Goal: Transaction & Acquisition: Purchase product/service

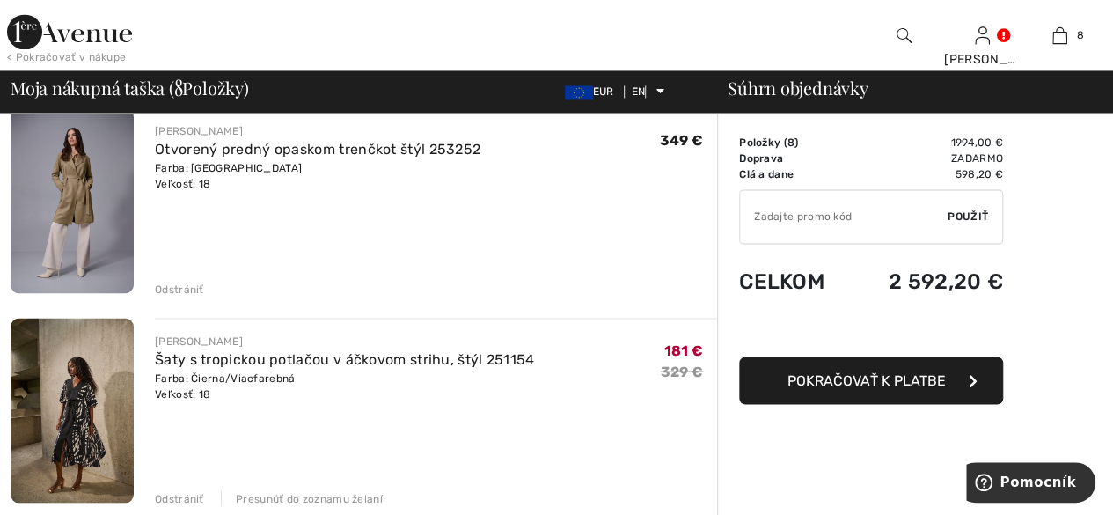
scroll to position [1407, 0]
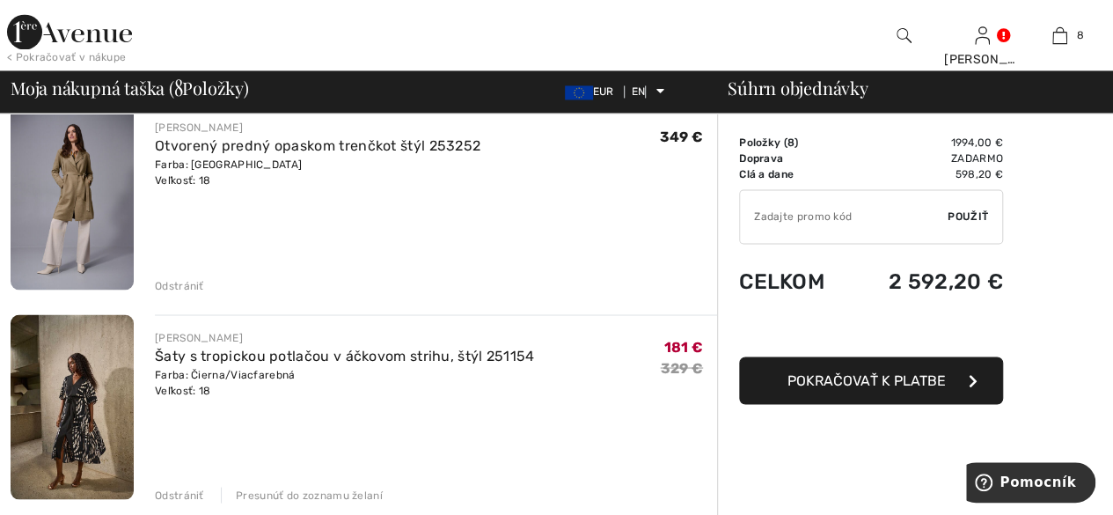
click at [185, 282] on font "Odstrániť" at bounding box center [179, 285] width 49 height 12
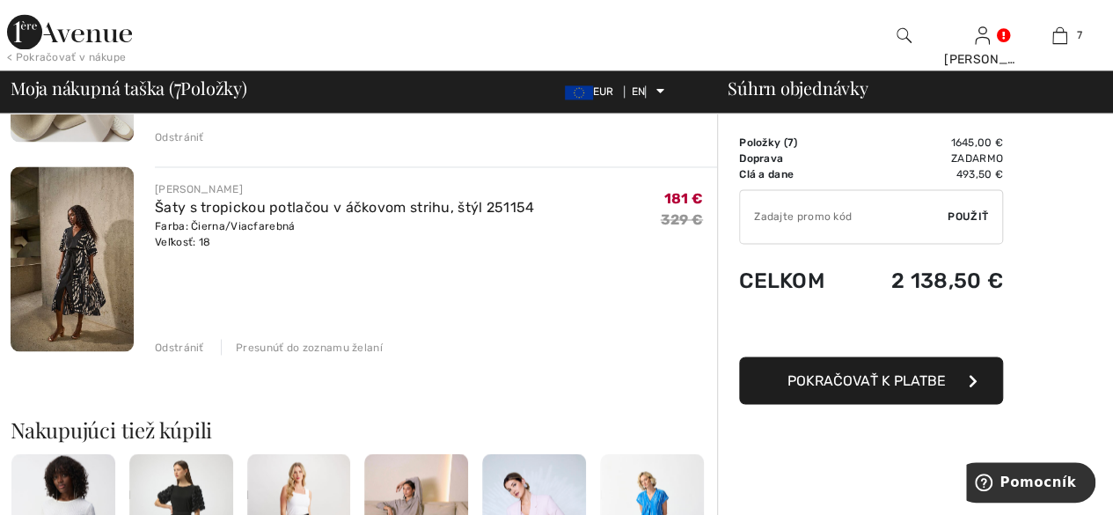
scroll to position [1319, 0]
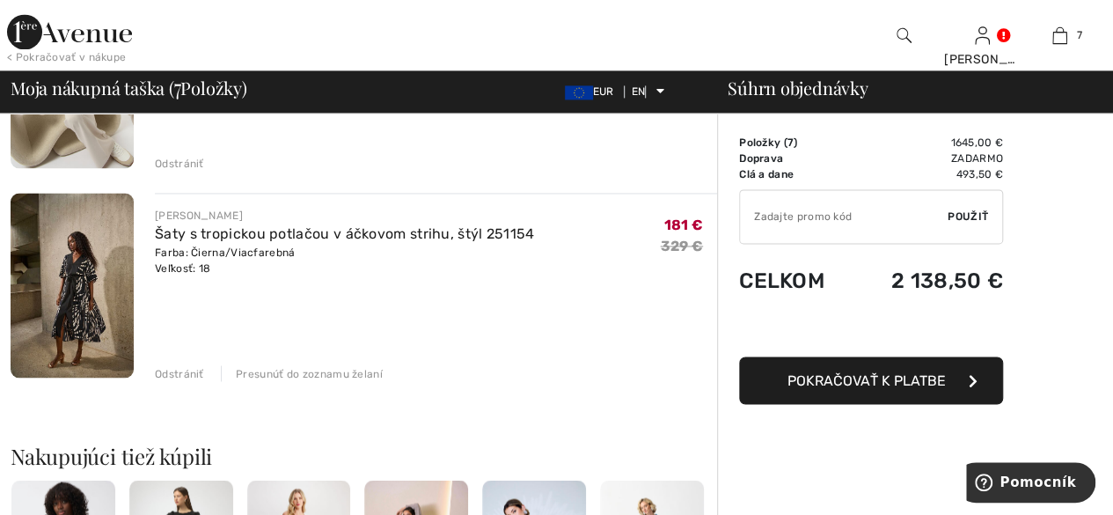
click at [89, 302] on img at bounding box center [72, 285] width 123 height 185
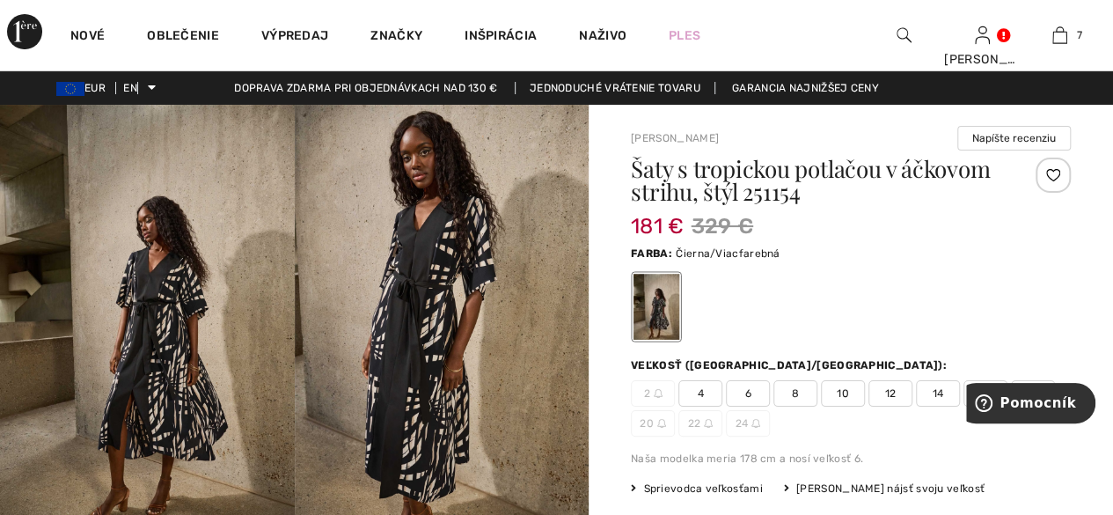
click at [449, 314] on img at bounding box center [442, 326] width 295 height 442
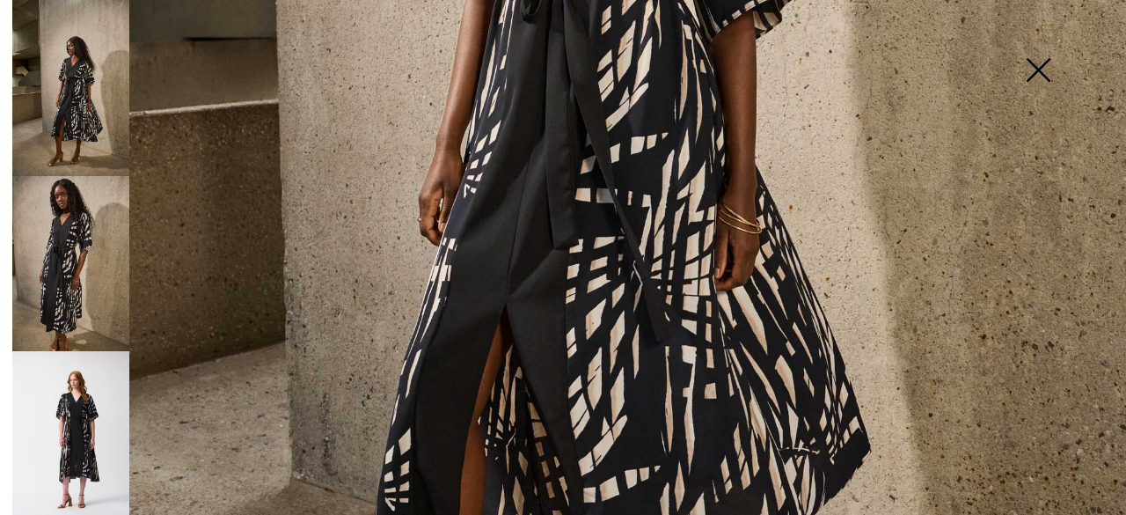
scroll to position [880, 0]
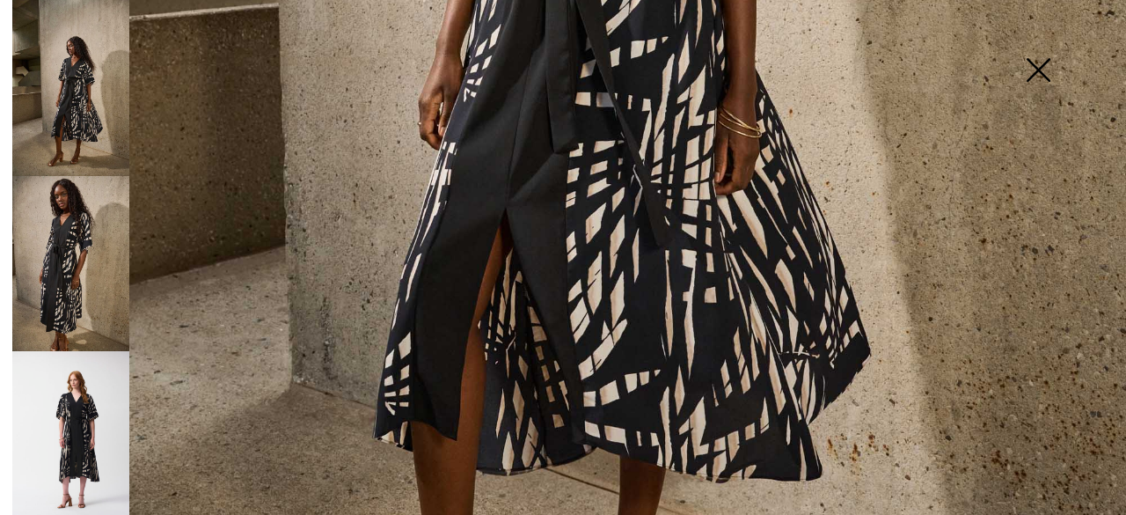
click at [68, 121] on img at bounding box center [70, 88] width 117 height 176
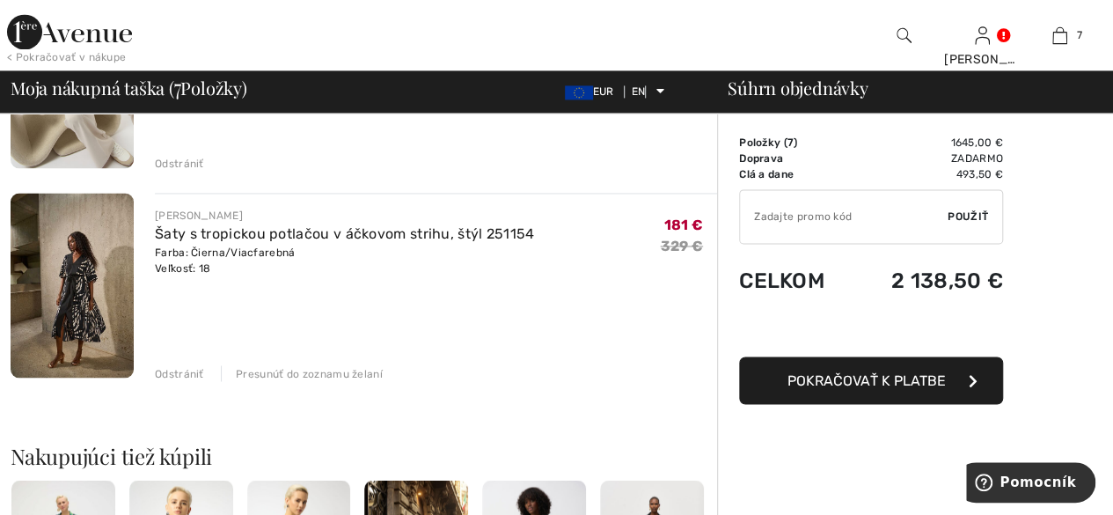
click at [284, 246] on font "Farba: Čierna/Viacfarebná" at bounding box center [225, 252] width 141 height 12
click at [116, 252] on img at bounding box center [72, 285] width 123 height 185
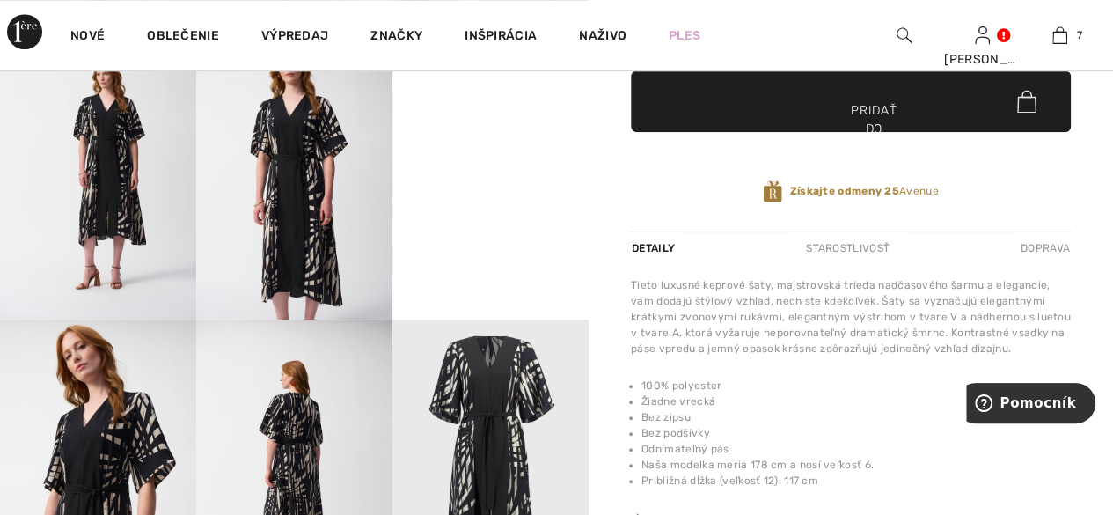
scroll to position [264, 0]
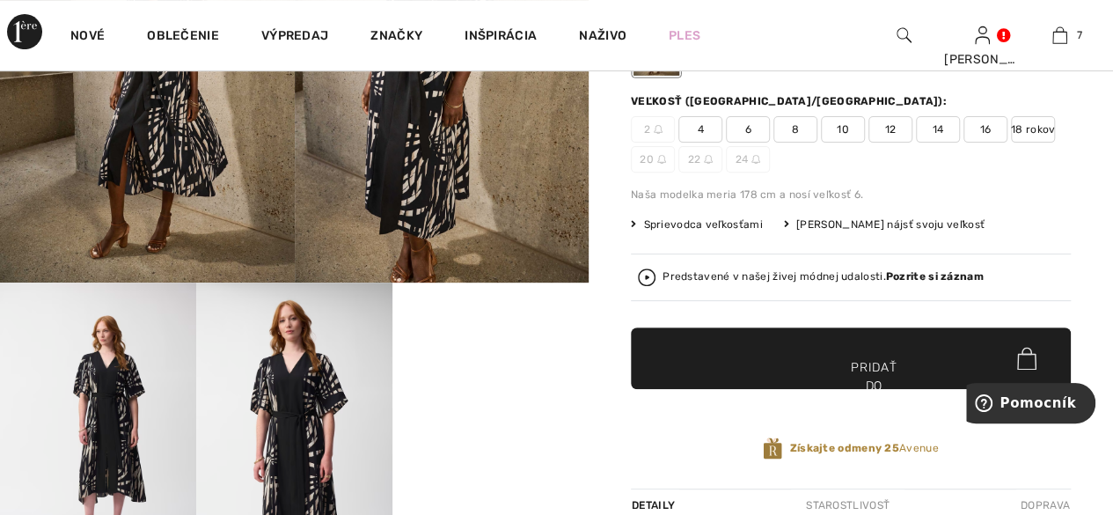
click at [916, 275] on font "Pozrite si záznam" at bounding box center [935, 276] width 98 height 12
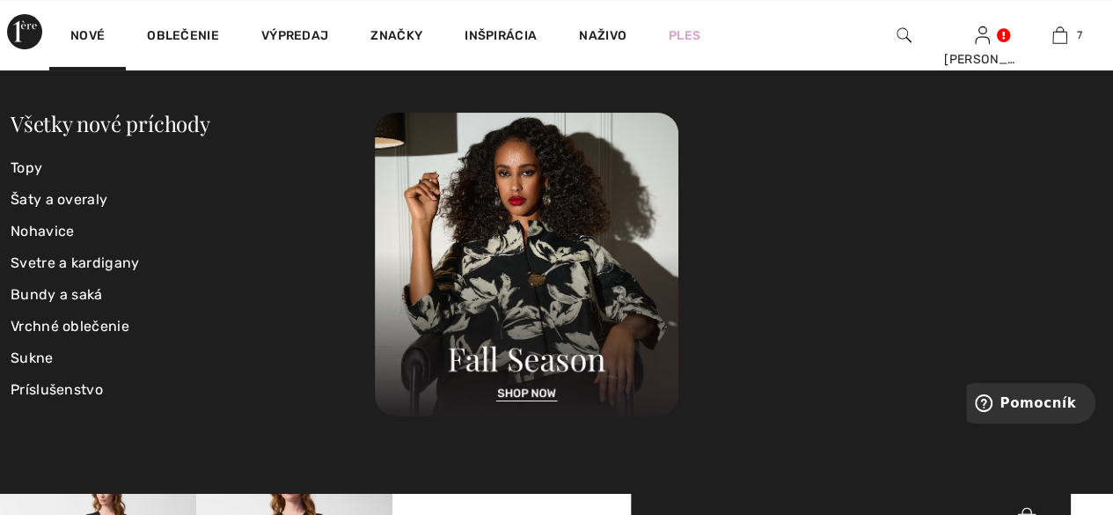
scroll to position [88, 0]
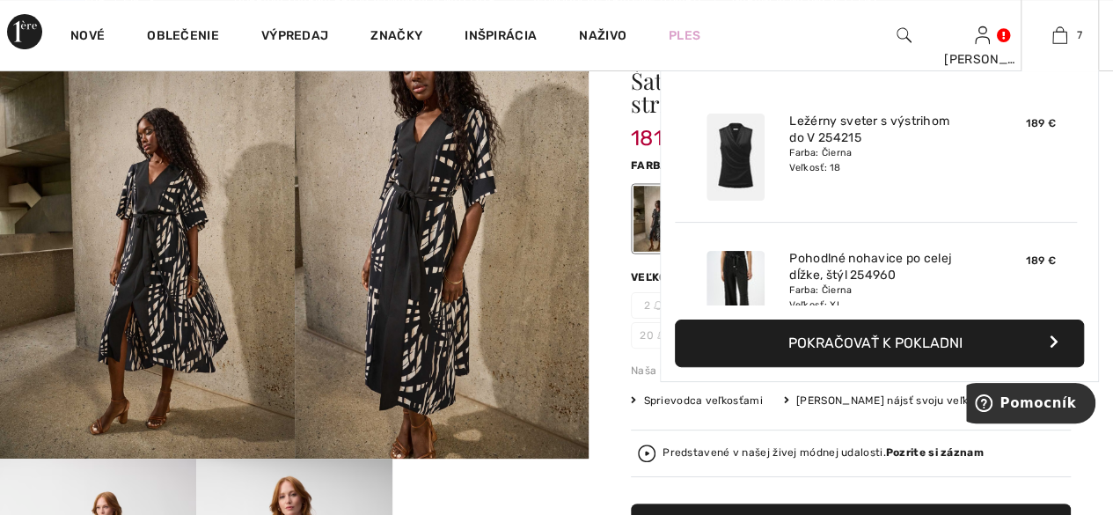
click at [860, 345] on font "Pokračovať k pokladni" at bounding box center [875, 342] width 174 height 17
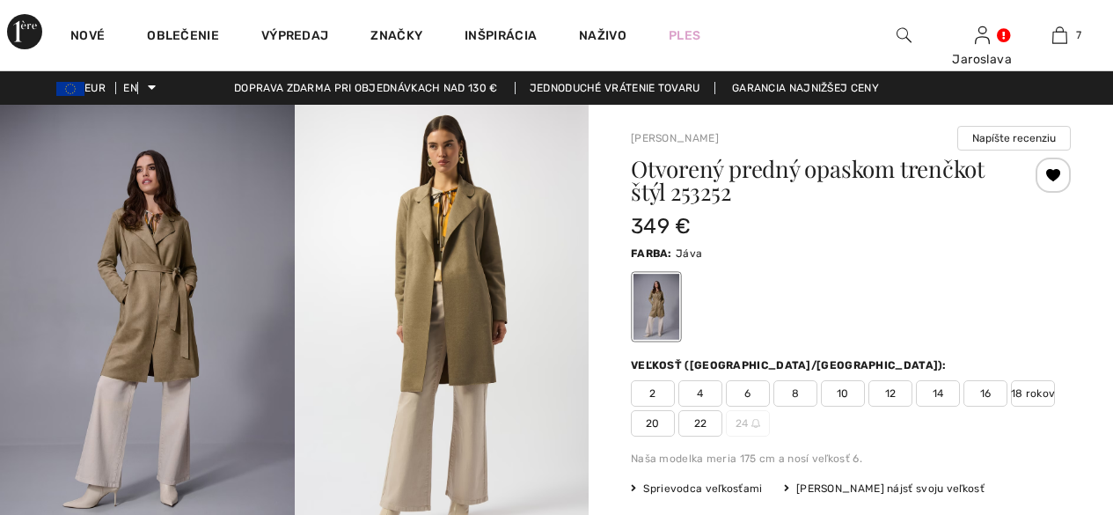
click at [463, 209] on img at bounding box center [442, 325] width 295 height 441
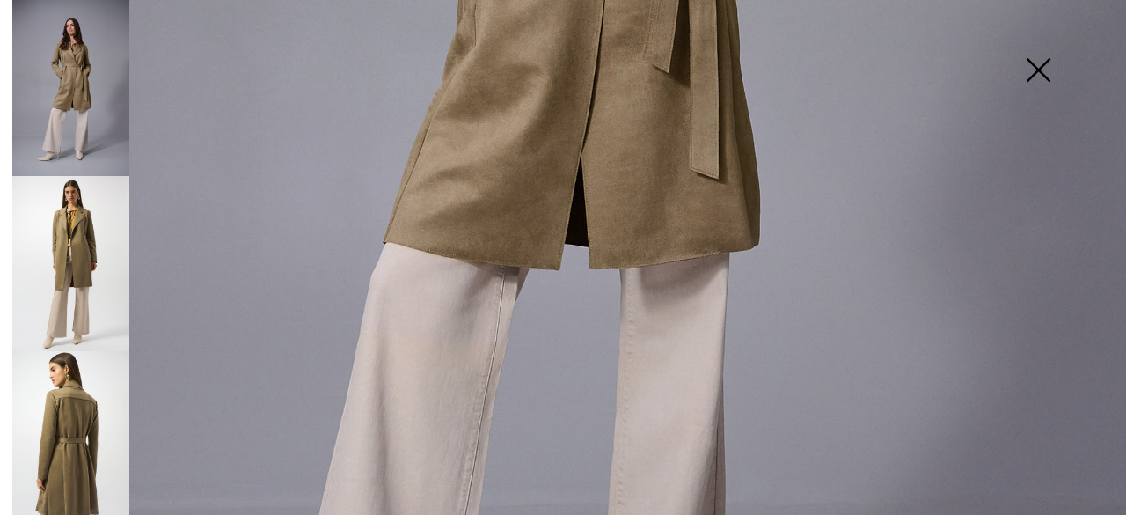
scroll to position [528, 0]
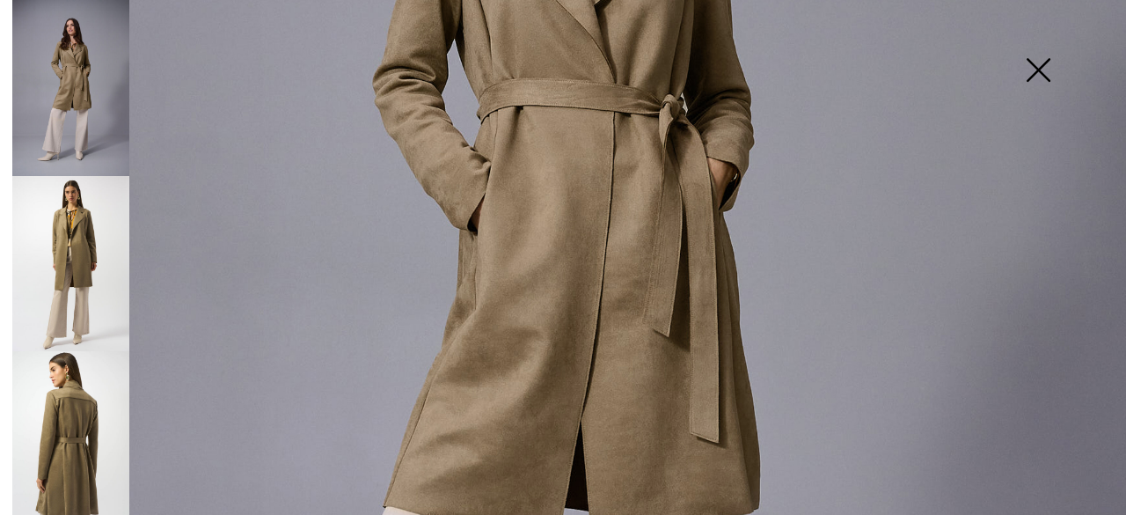
click at [74, 229] on img at bounding box center [70, 263] width 117 height 175
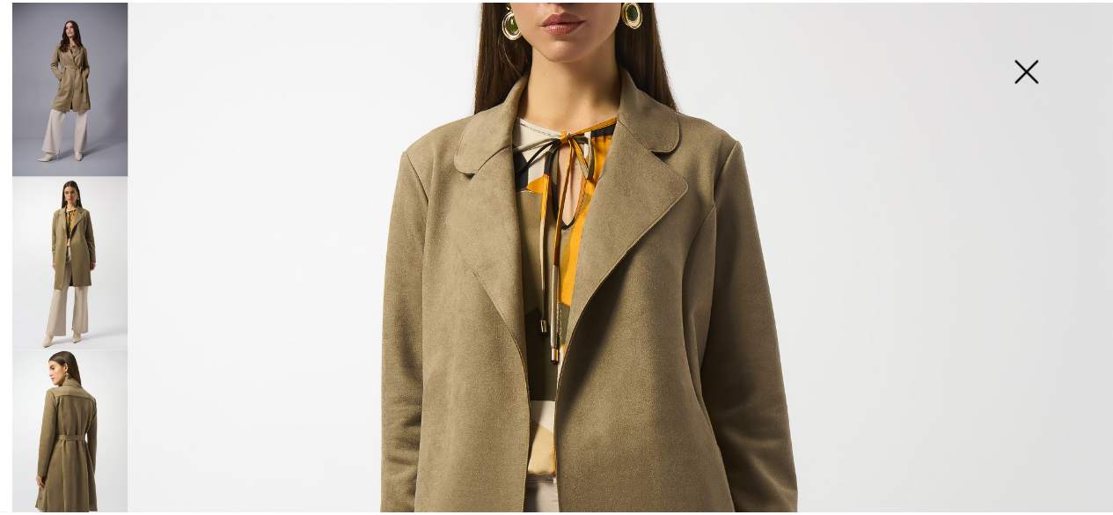
scroll to position [176, 0]
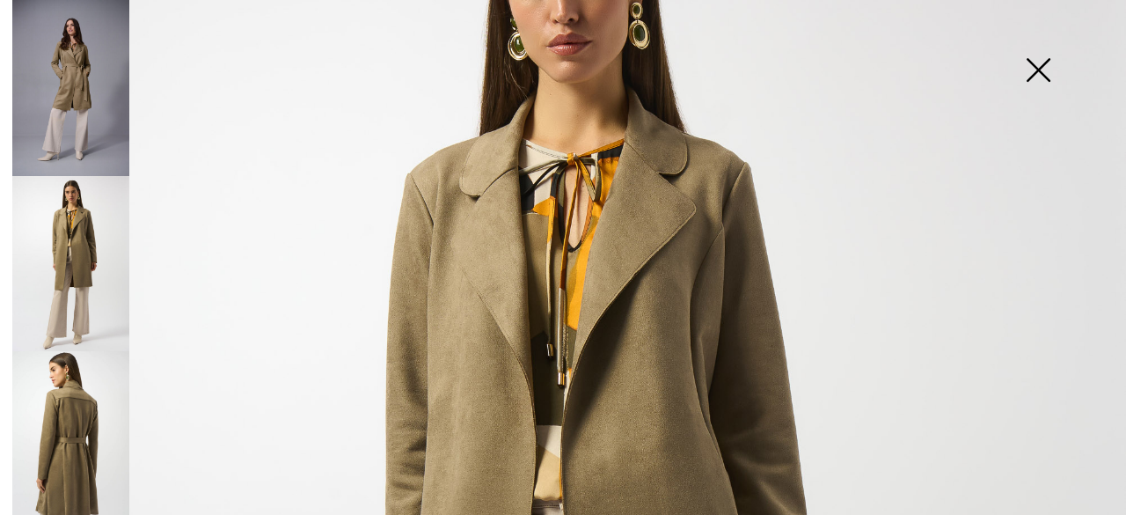
click at [1040, 75] on img at bounding box center [1038, 71] width 88 height 91
